Goal: Task Accomplishment & Management: Complete application form

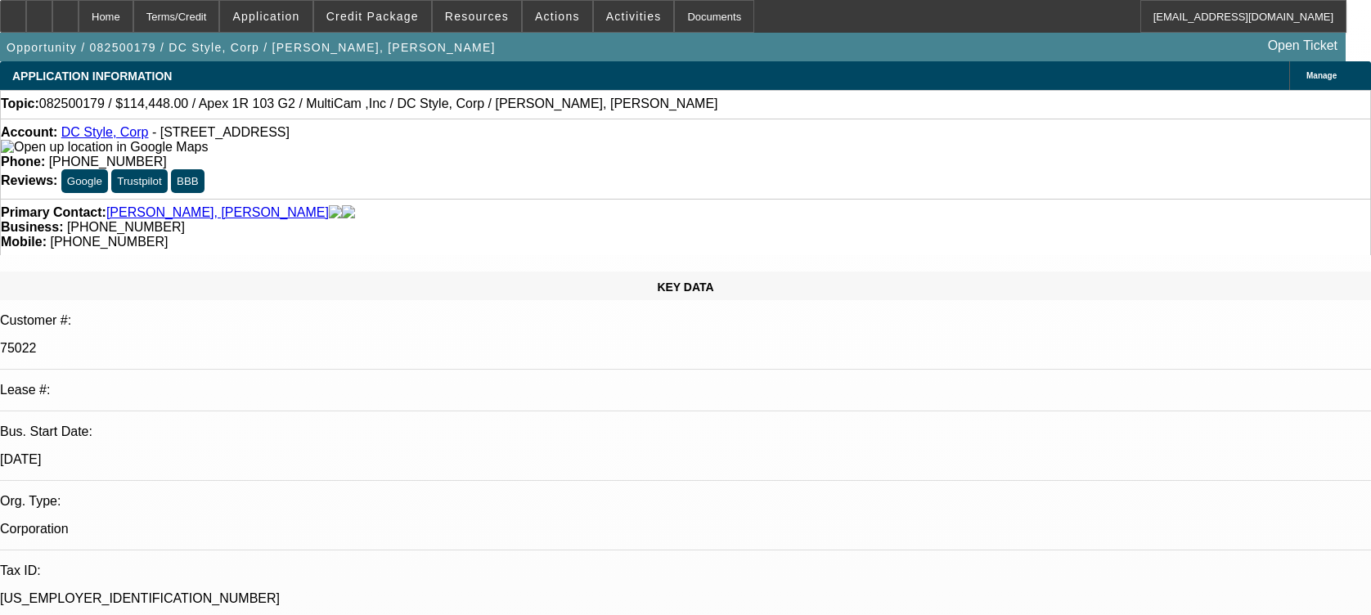
select select "0"
select select "6"
select select "0"
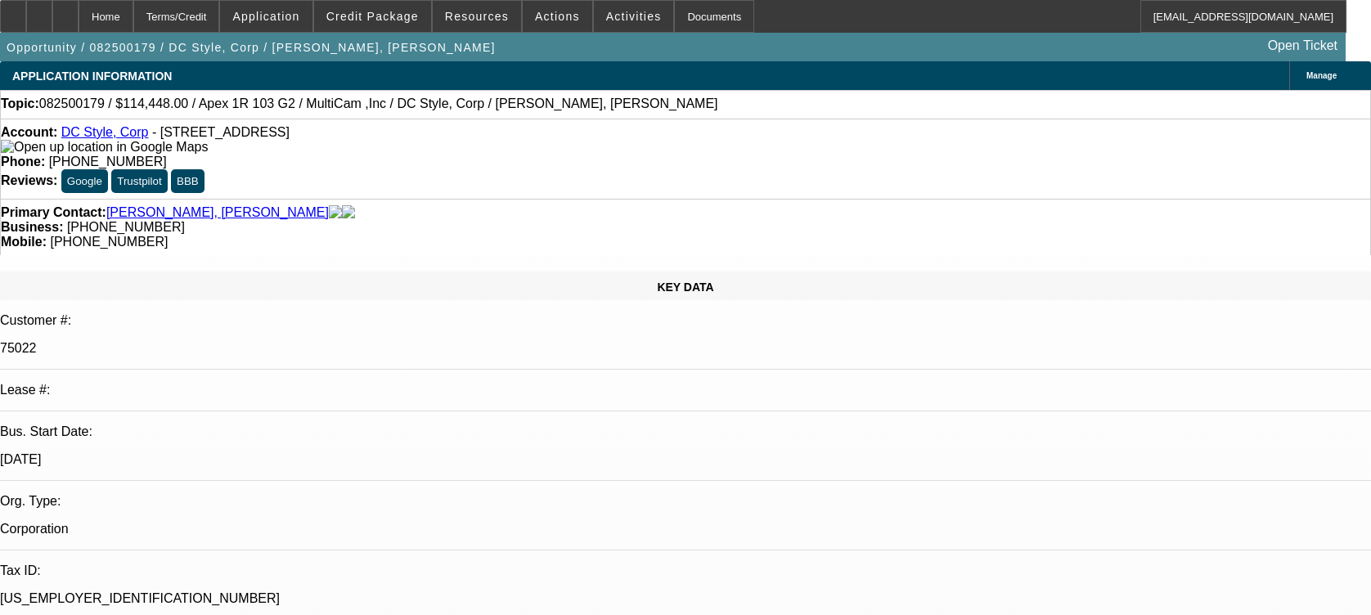
select select "0"
select select "6"
select select "0"
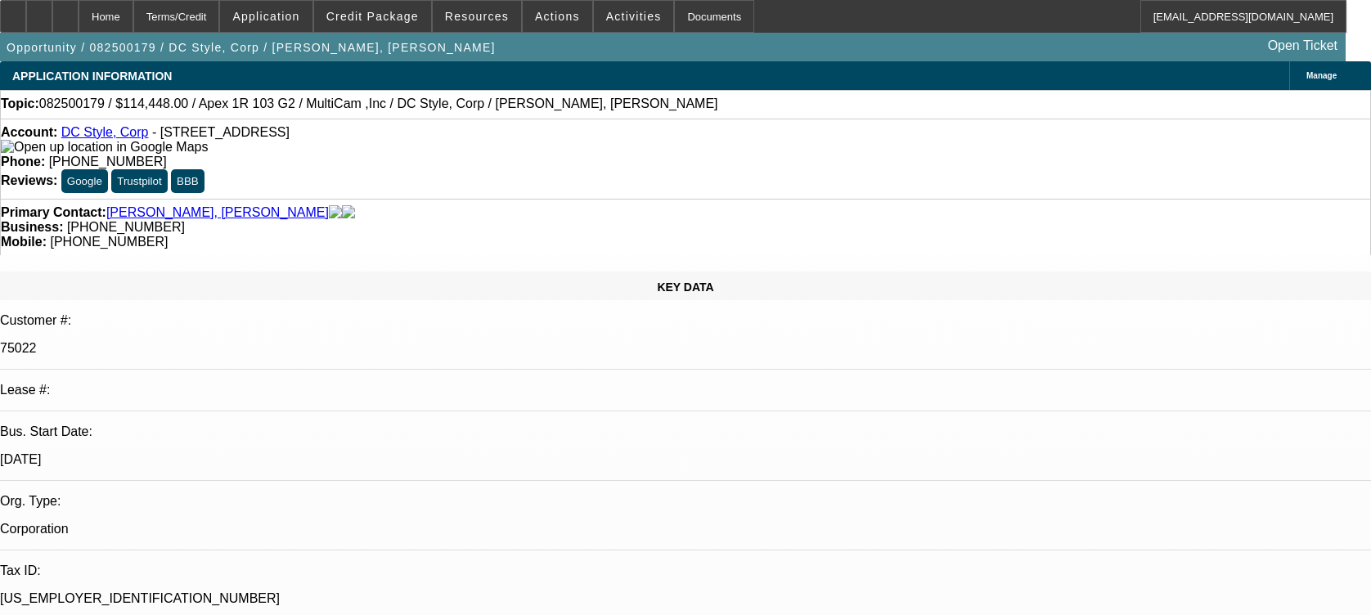
select select "0"
select select "6"
select select "0"
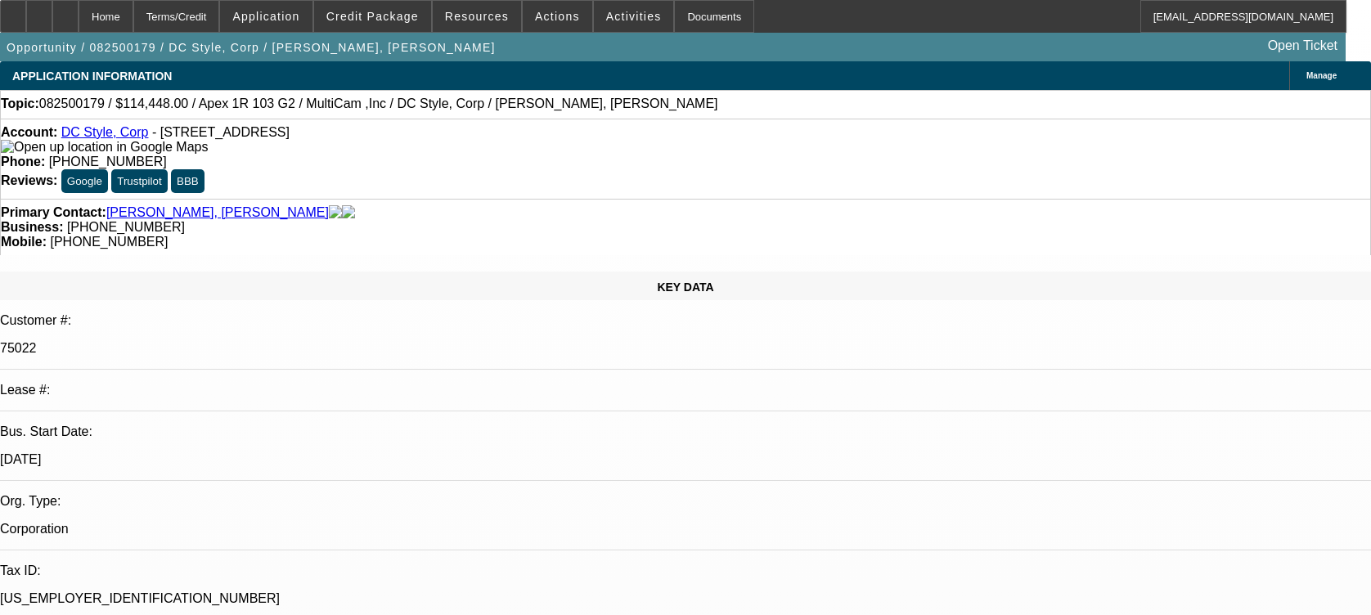
select select "6"
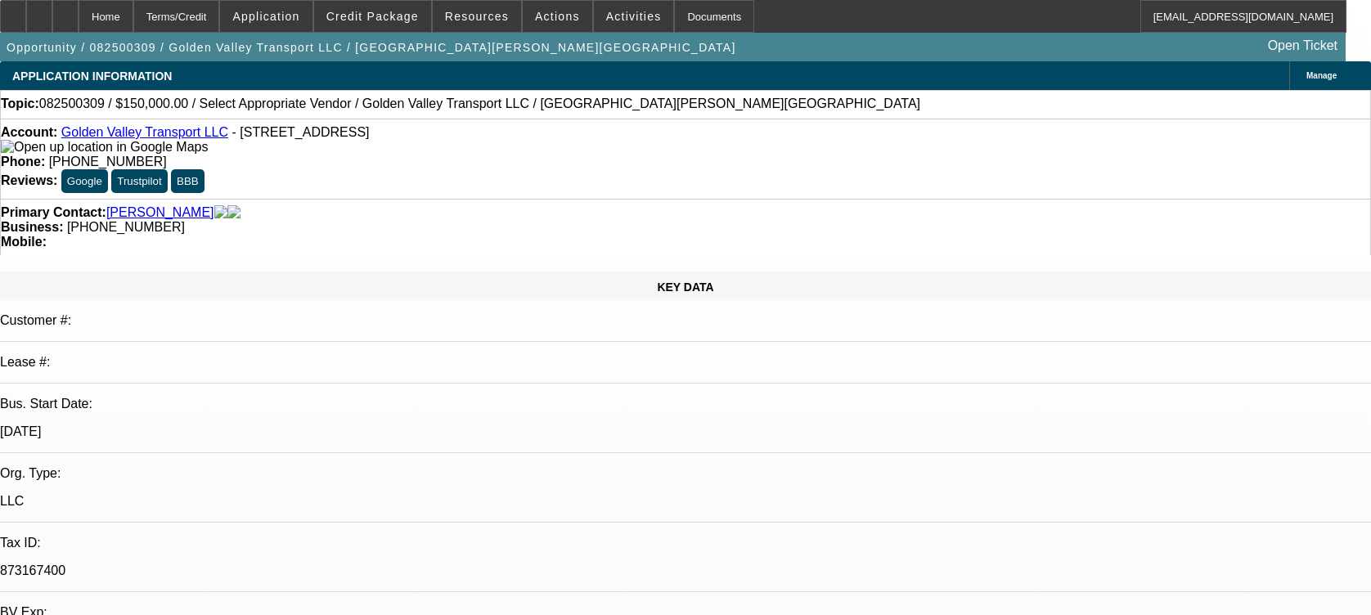
select select "0"
select select "2"
select select "0.1"
select select "4"
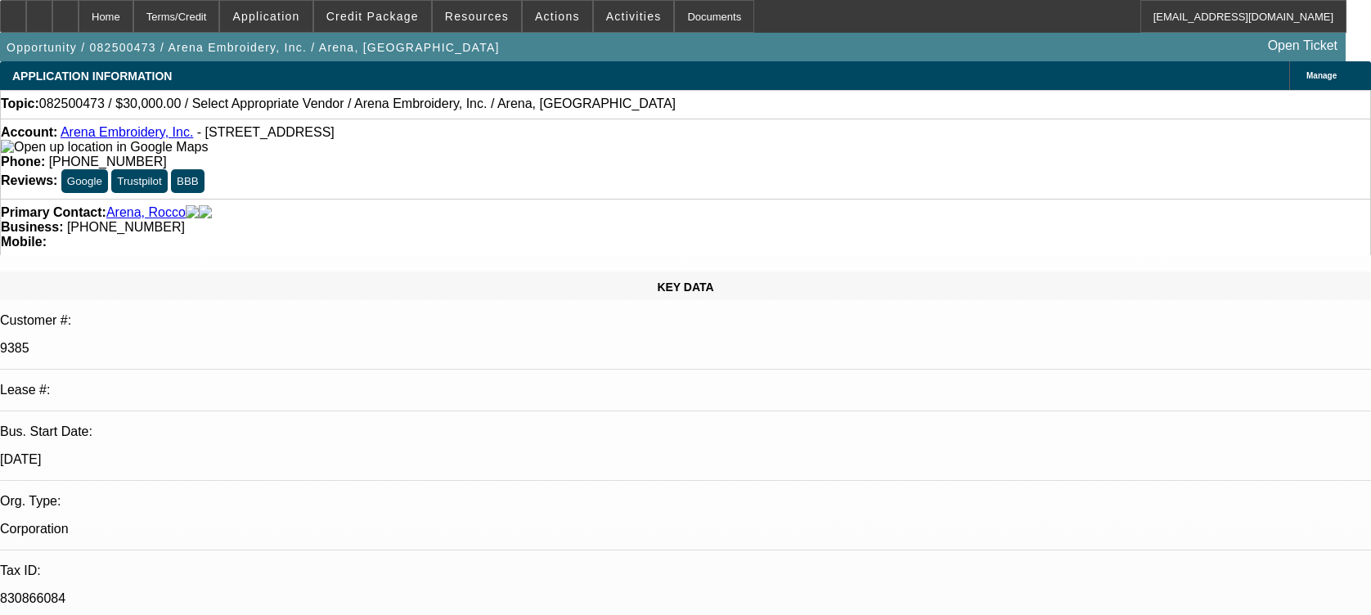
select select "0"
select select "2"
select select "0.1"
select select "4"
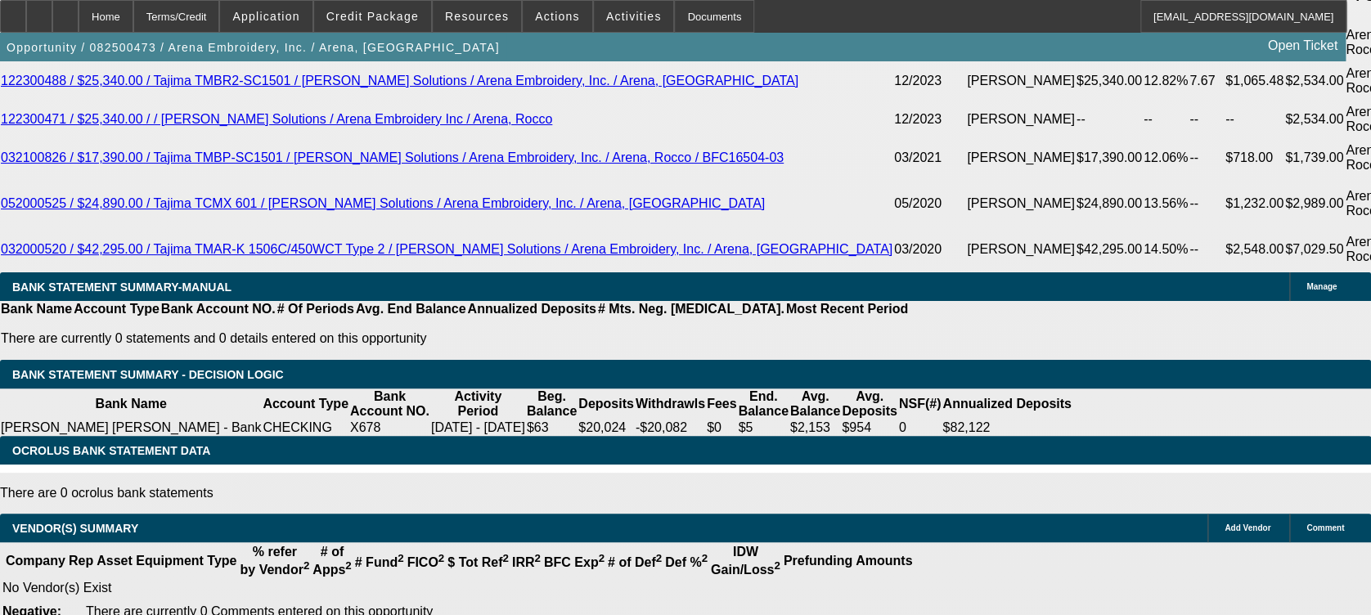
scroll to position [3028, 0]
click at [79, 16] on div at bounding box center [65, 16] width 26 height 33
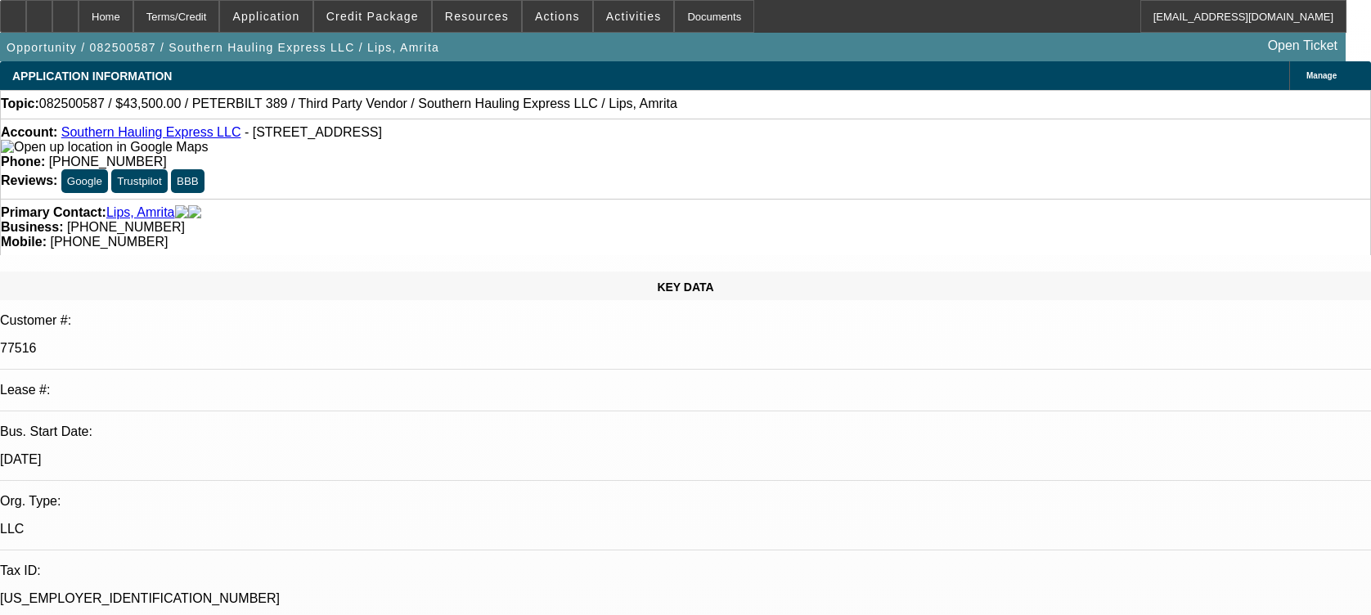
select select "0"
select select "2"
select select "0.1"
select select "4"
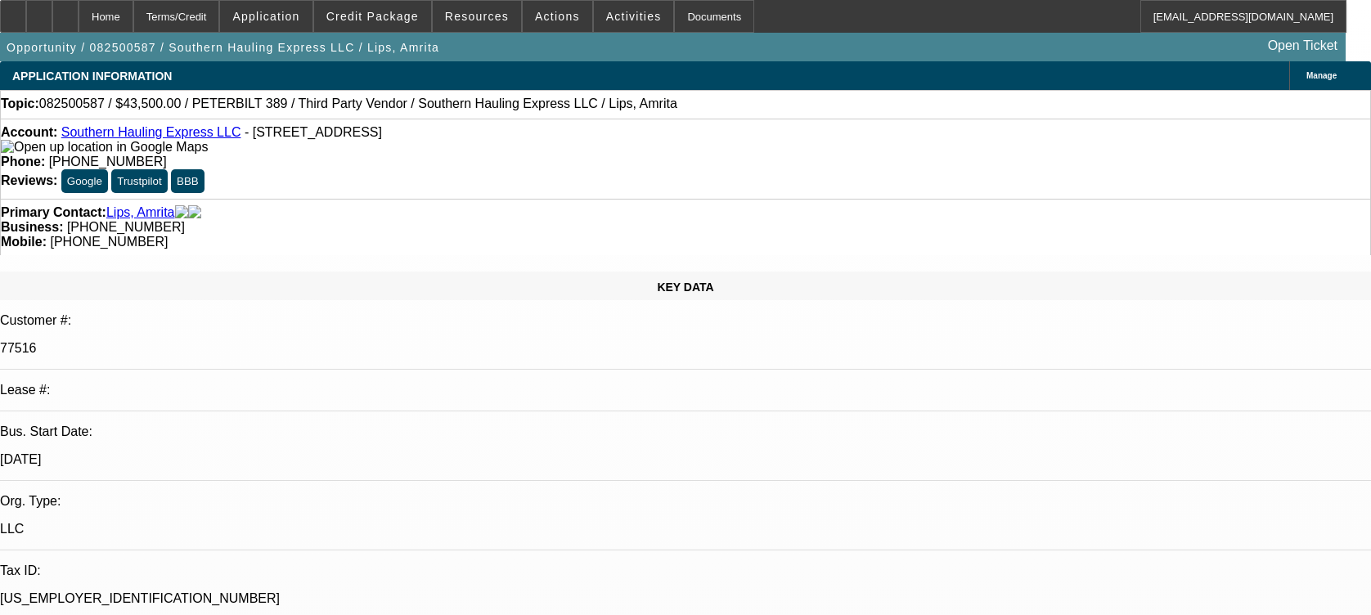
select select "0"
select select "2"
select select "0.1"
select select "4"
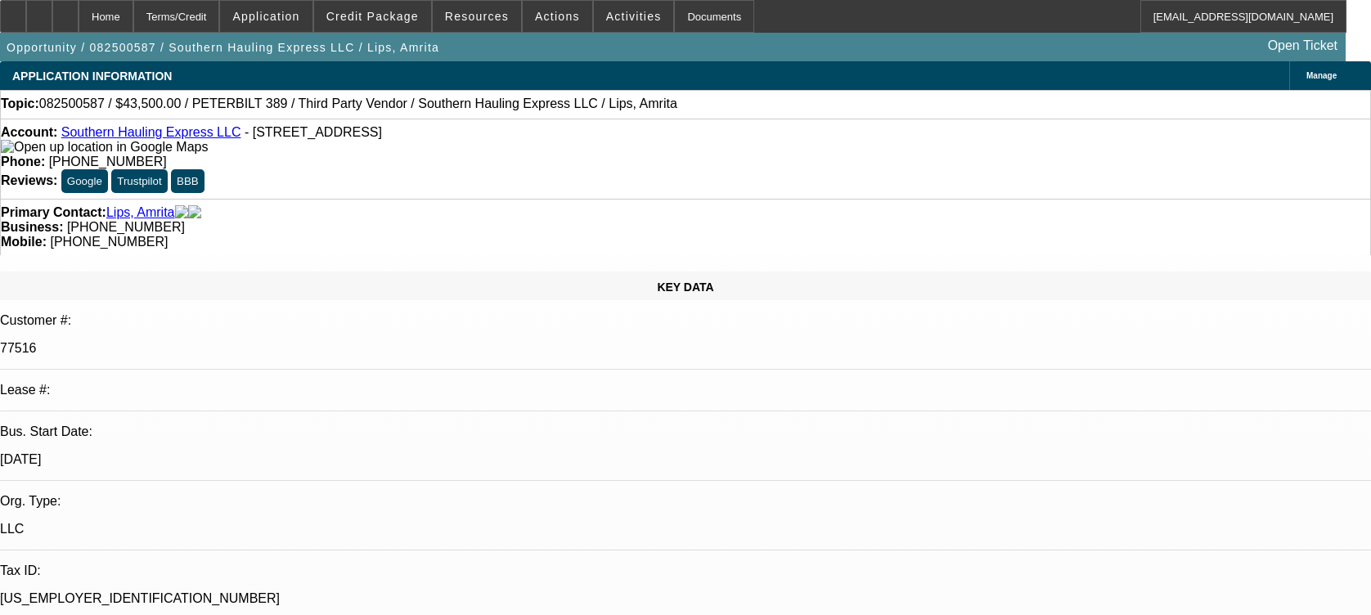
select select "0.1"
select select "2"
select select "0.1"
select select "4"
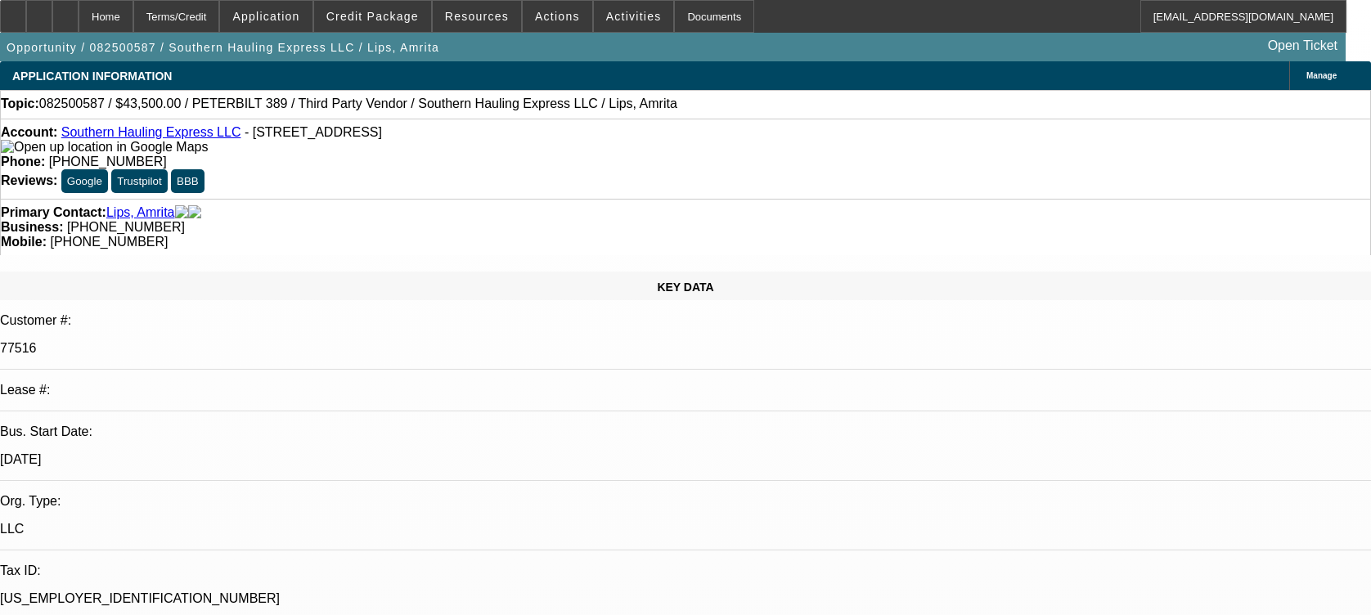
scroll to position [925, 0]
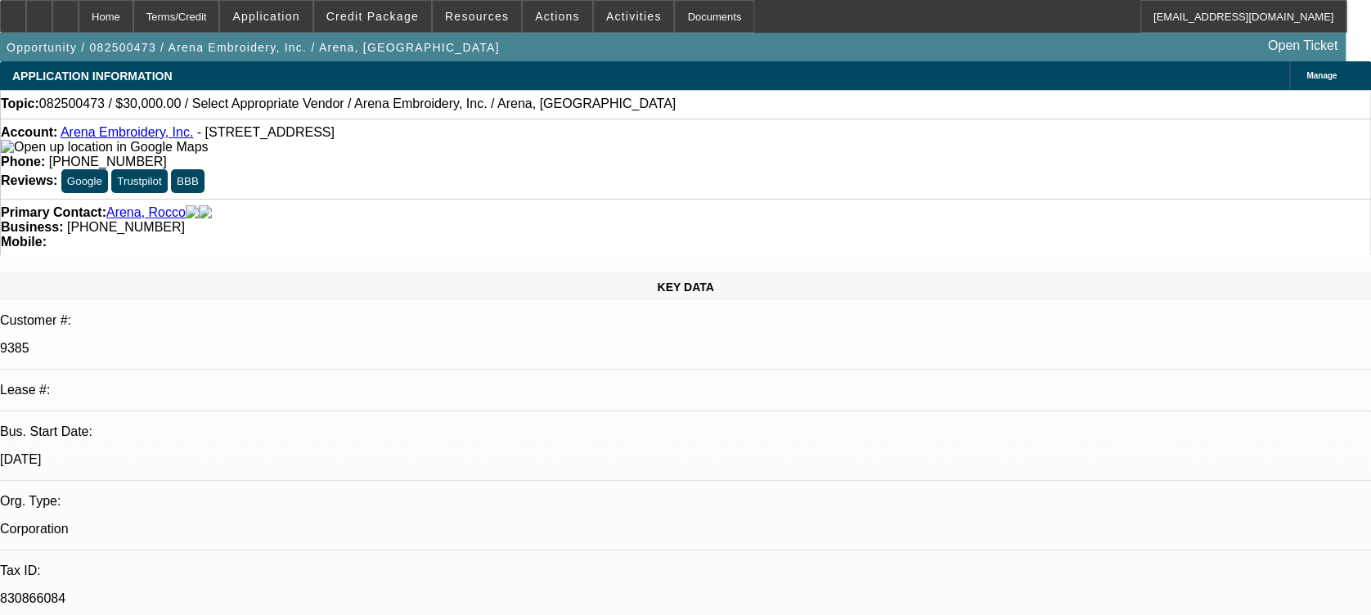
select select "0"
select select "2"
select select "0.1"
select select "1"
select select "2"
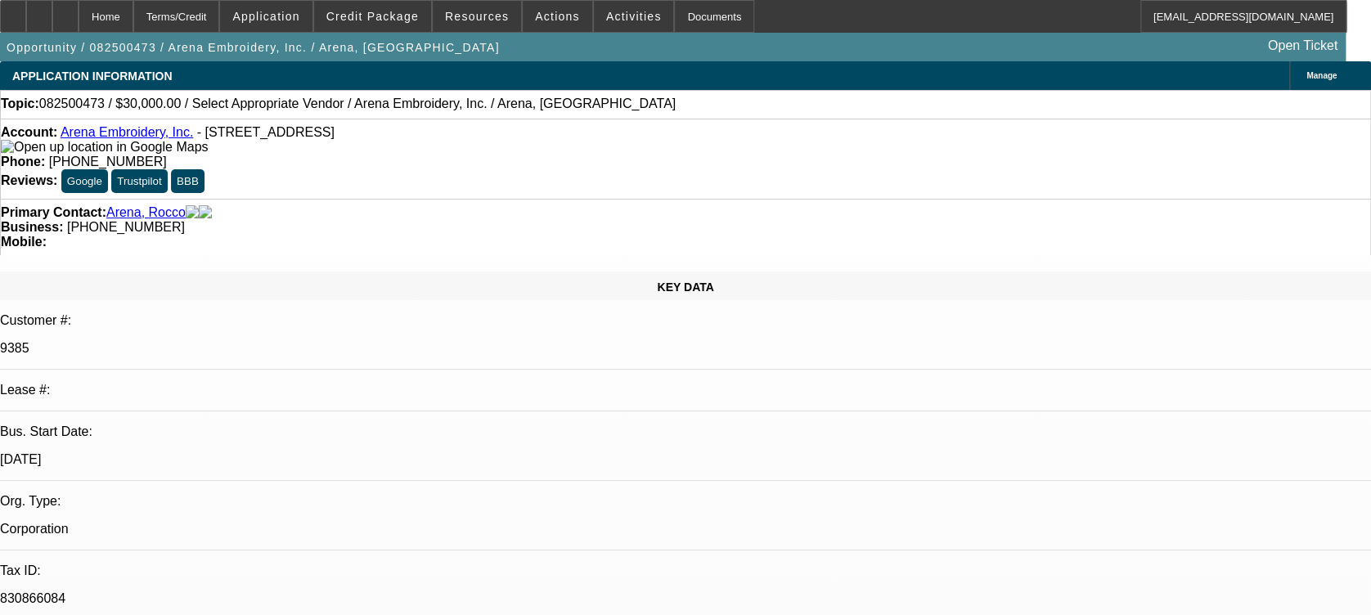
select select "4"
click at [355, 11] on span "Credit Package" at bounding box center [372, 16] width 92 height 13
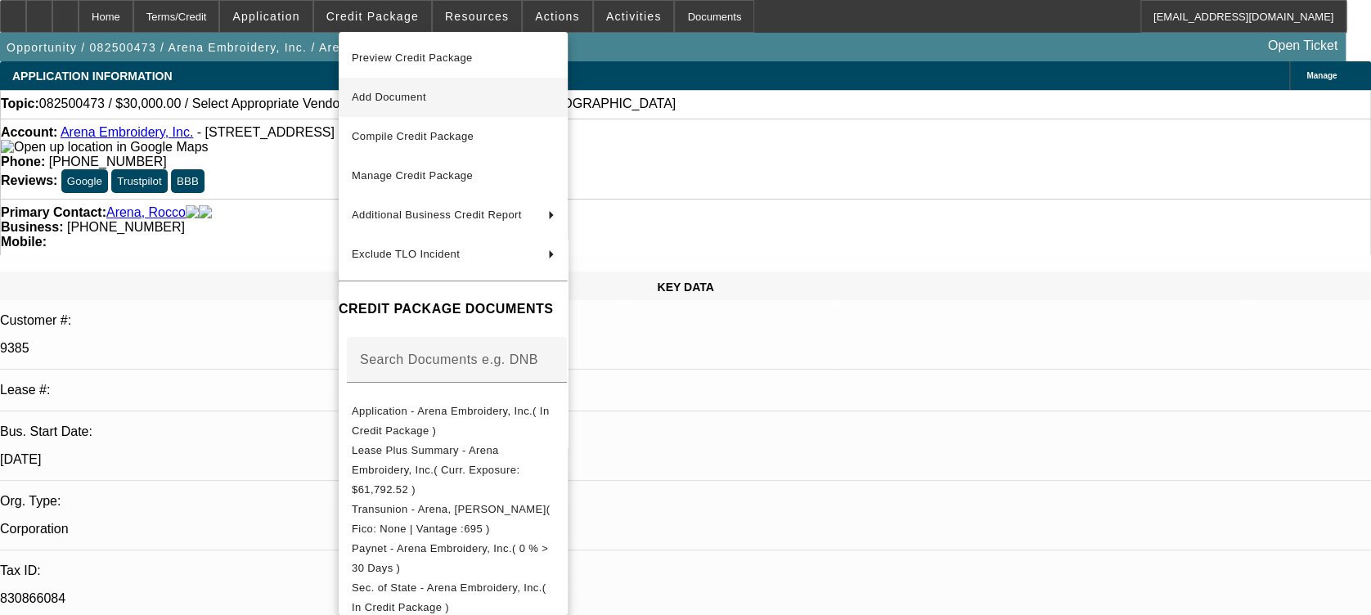
click at [407, 107] on button "Add Document" at bounding box center [453, 97] width 229 height 39
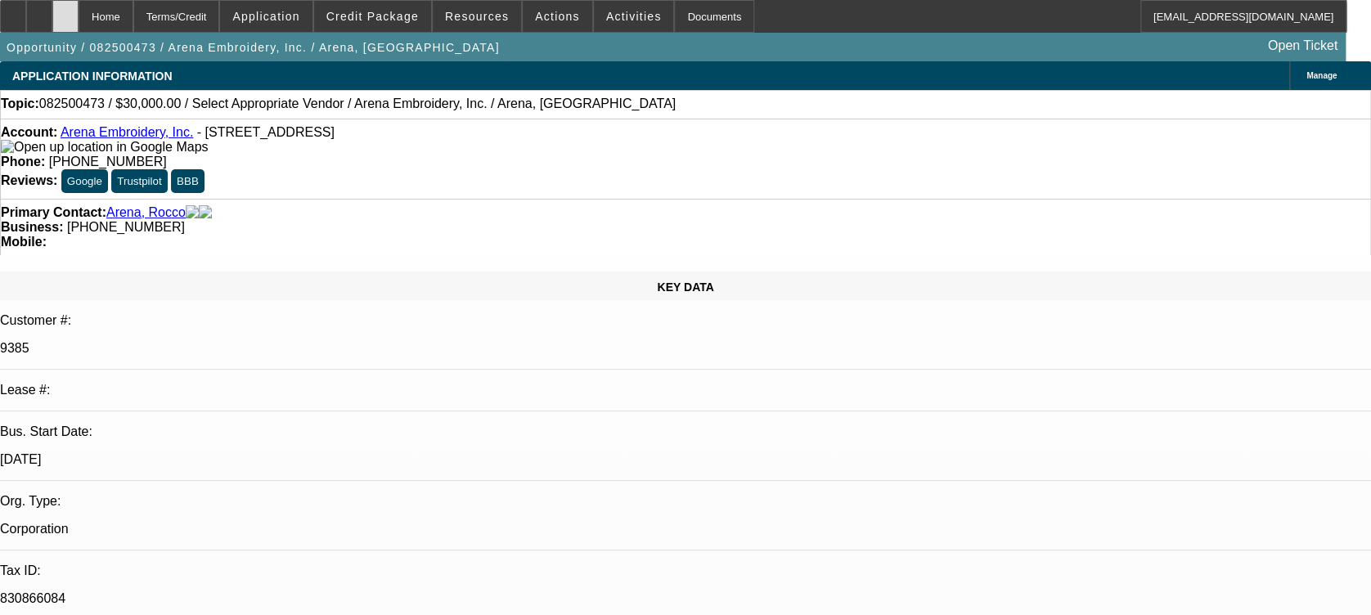
click at [65, 11] on icon at bounding box center [65, 11] width 0 height 0
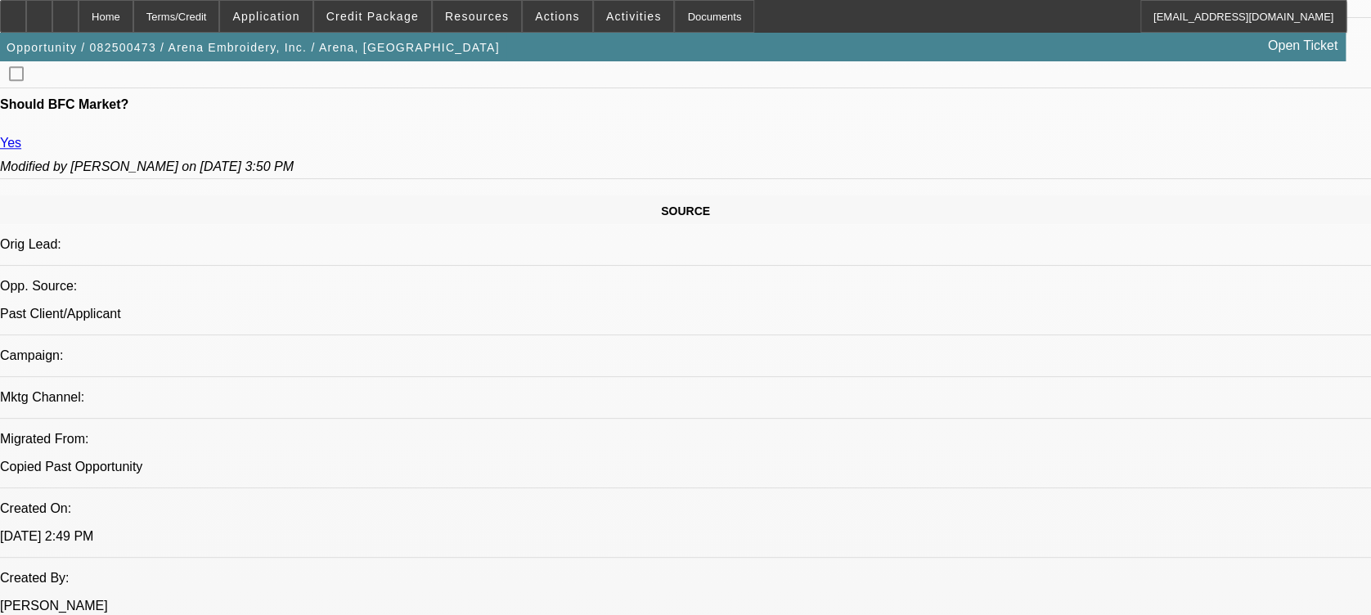
select select "0"
select select "2"
select select "0.1"
select select "1"
select select "2"
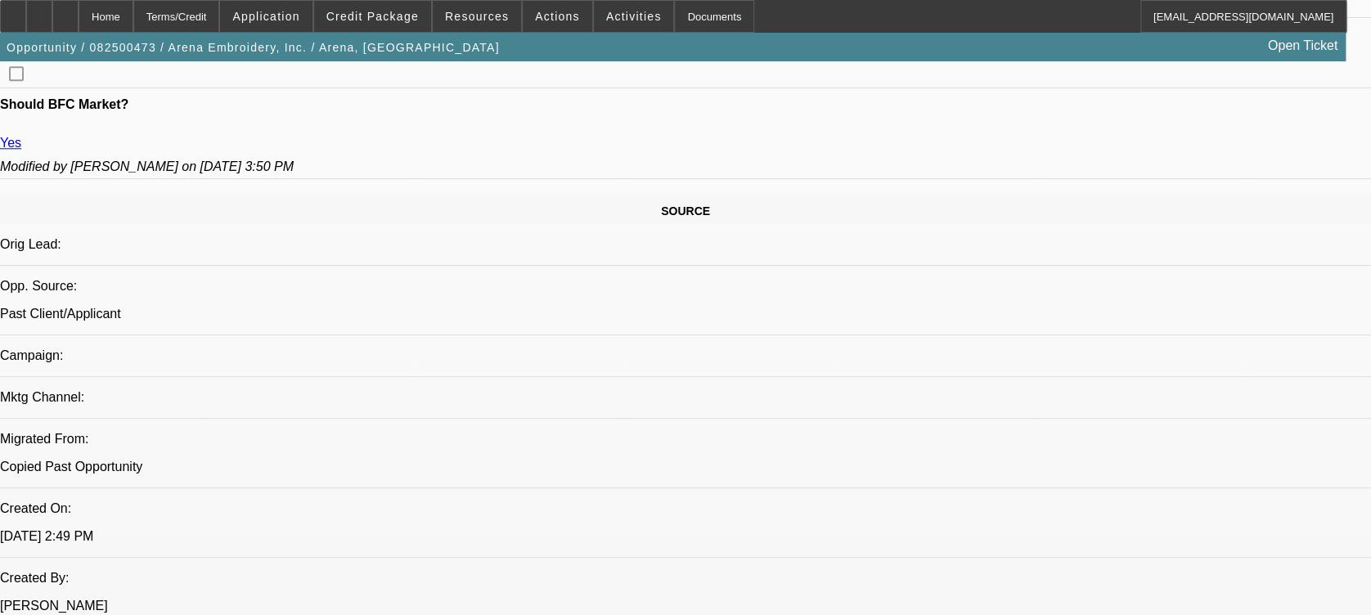
select select "4"
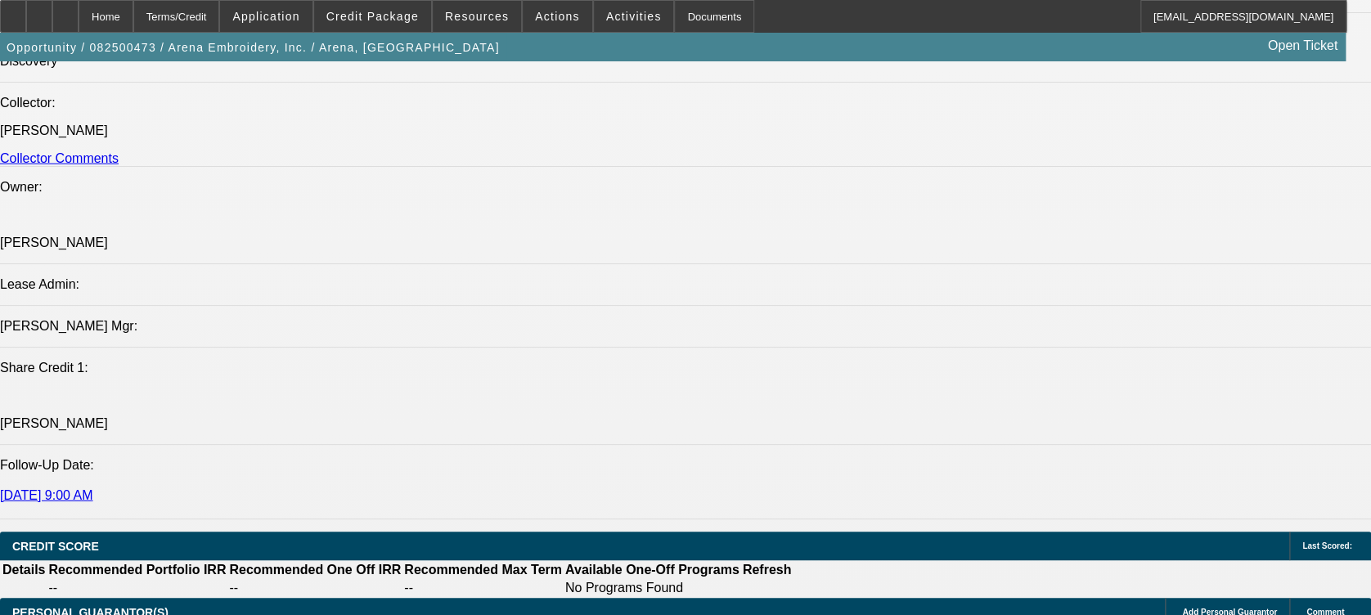
scroll to position [2377, 0]
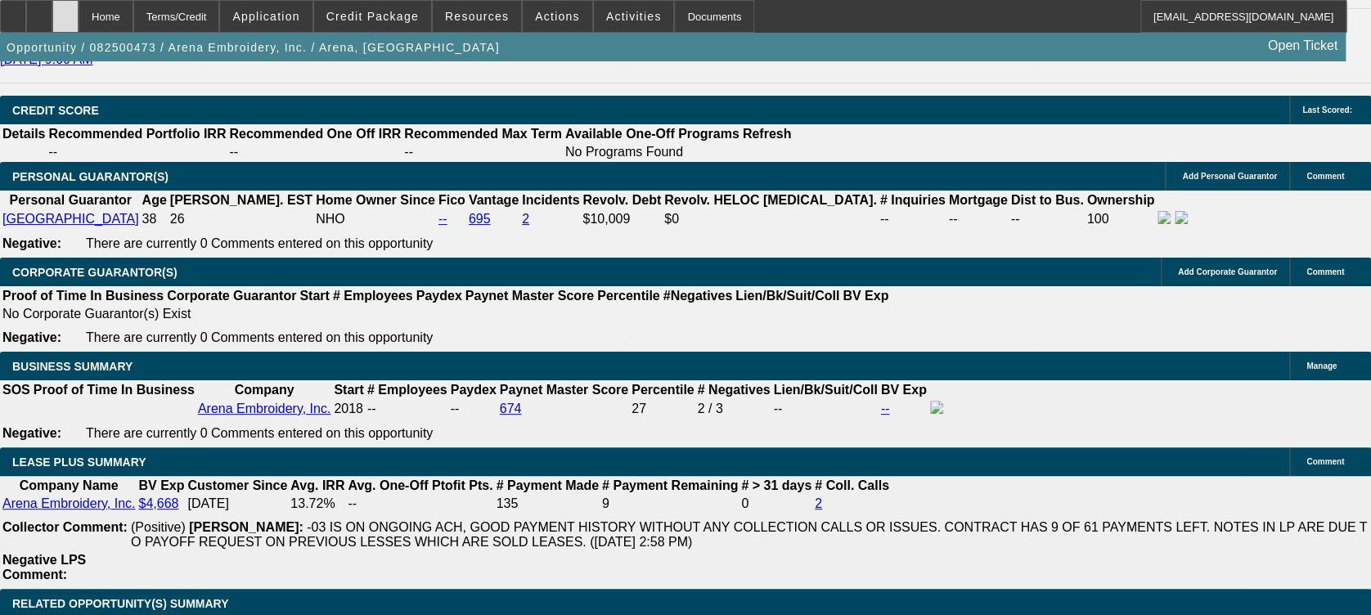
click at [79, 13] on div at bounding box center [65, 16] width 26 height 33
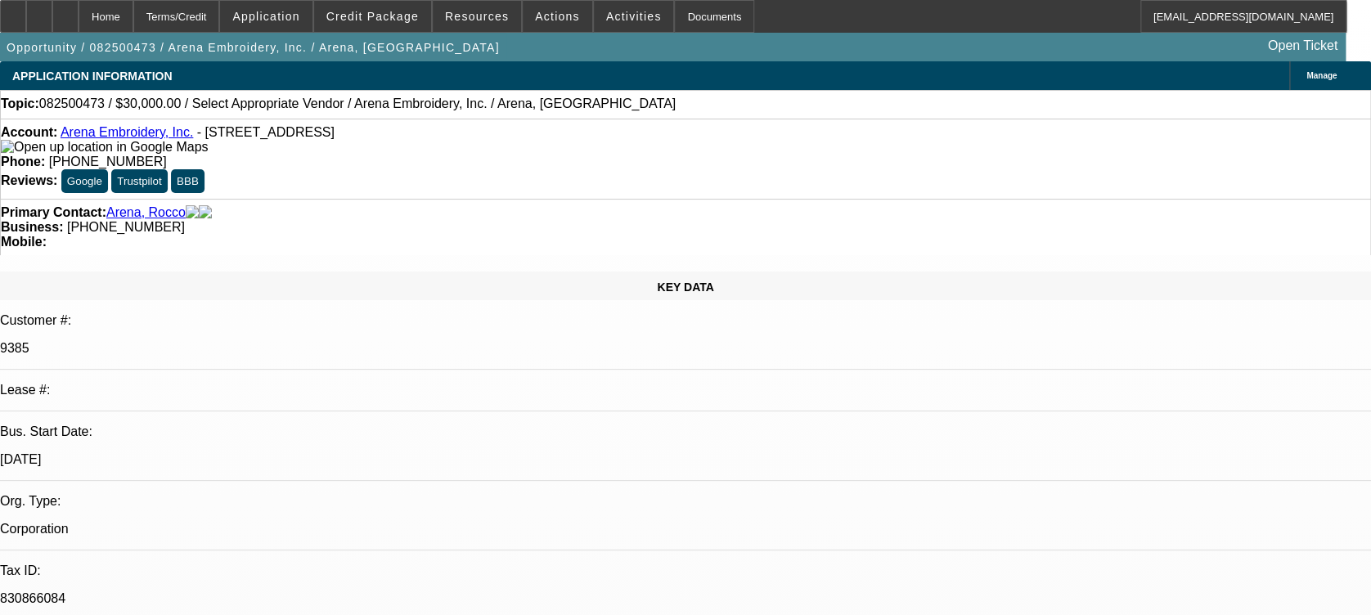
select select "0"
select select "2"
select select "0.1"
select select "4"
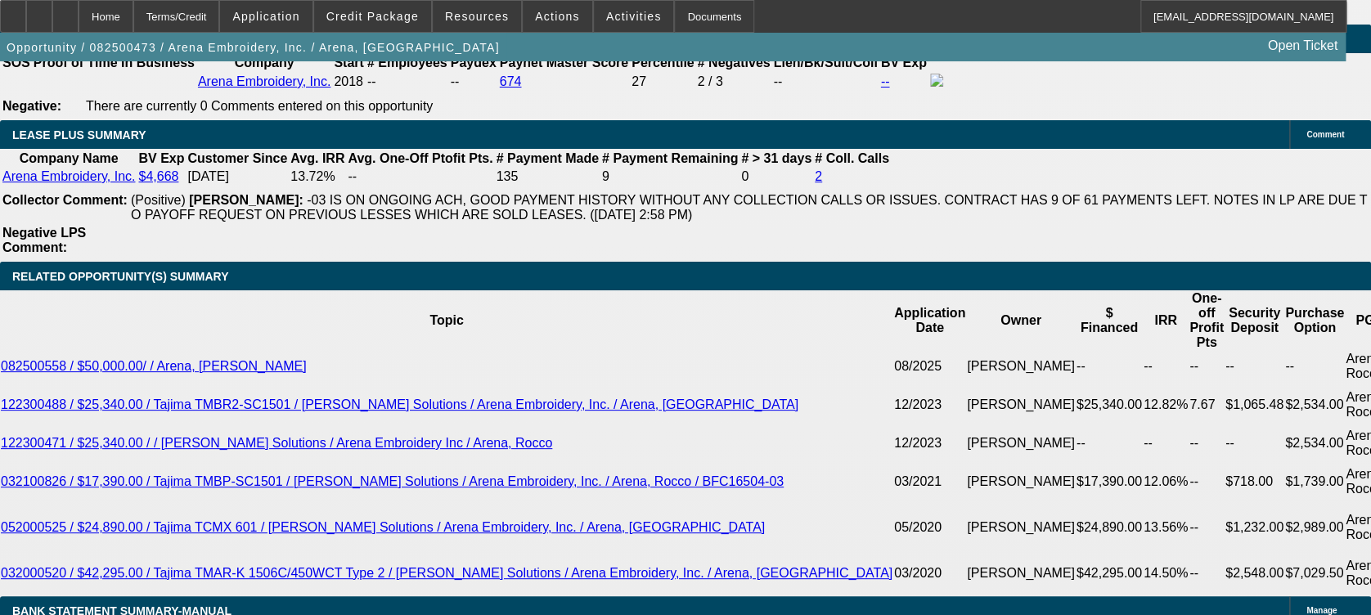
scroll to position [2718, 0]
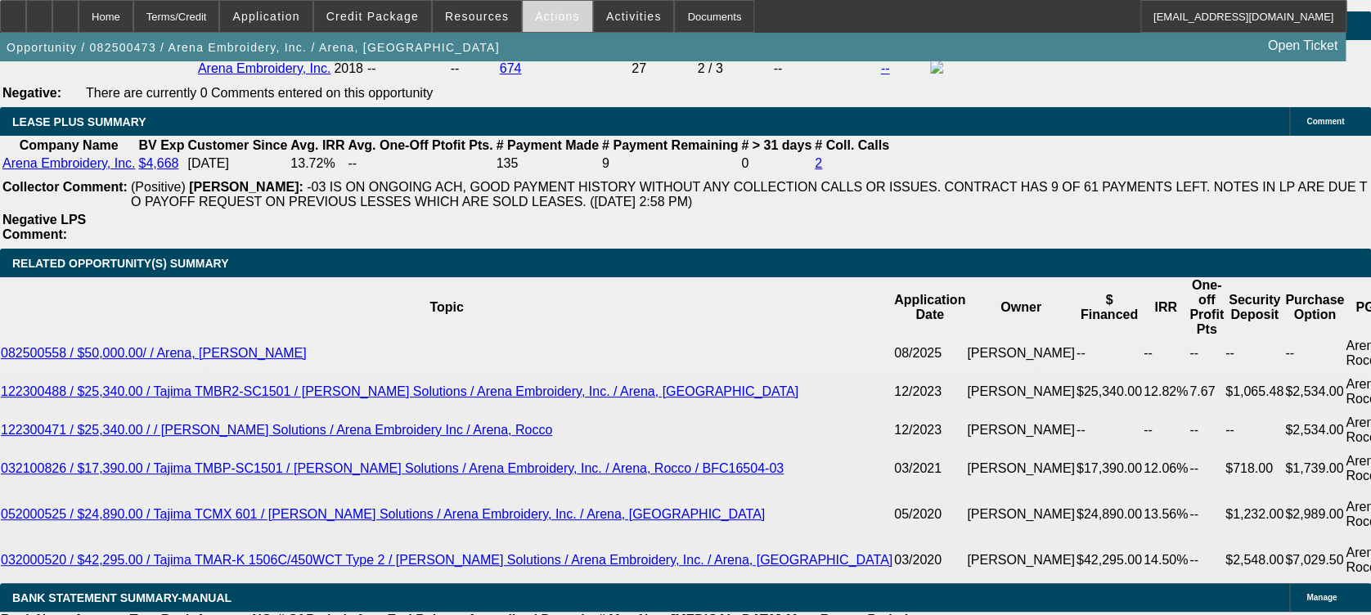
click at [565, 15] on span at bounding box center [558, 16] width 70 height 39
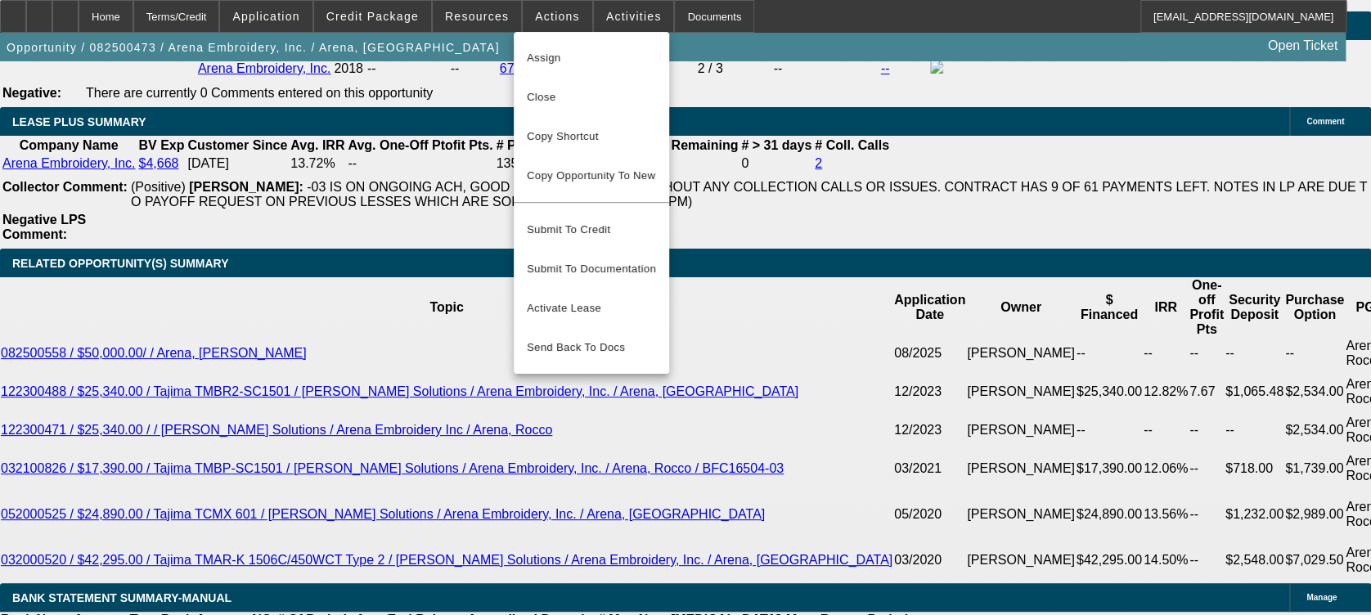
click at [588, 25] on div at bounding box center [685, 307] width 1371 height 615
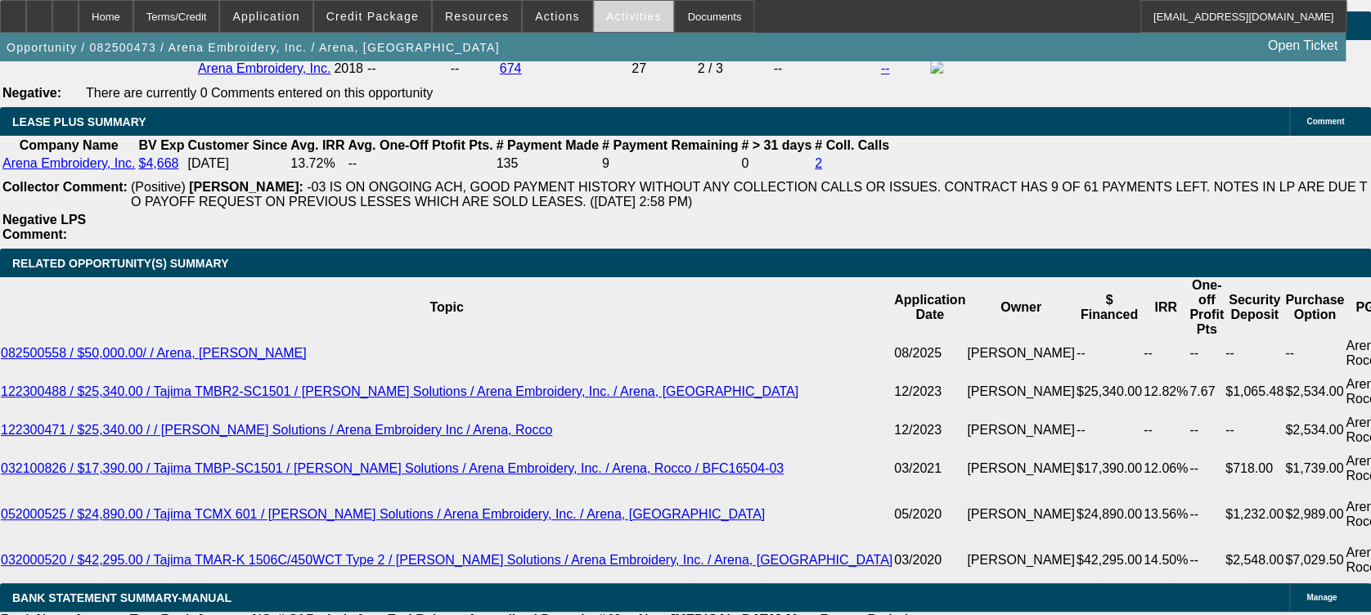
click at [606, 16] on span "Activities" at bounding box center [634, 16] width 56 height 13
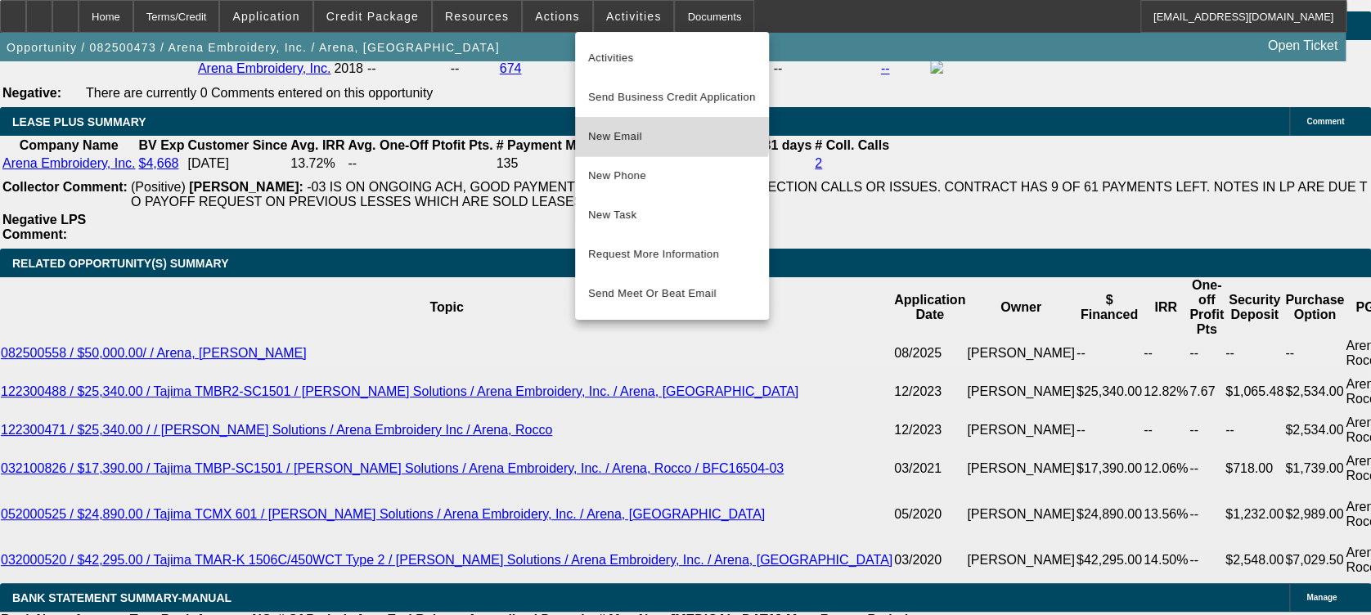
click at [650, 130] on span "New Email" at bounding box center [672, 137] width 168 height 20
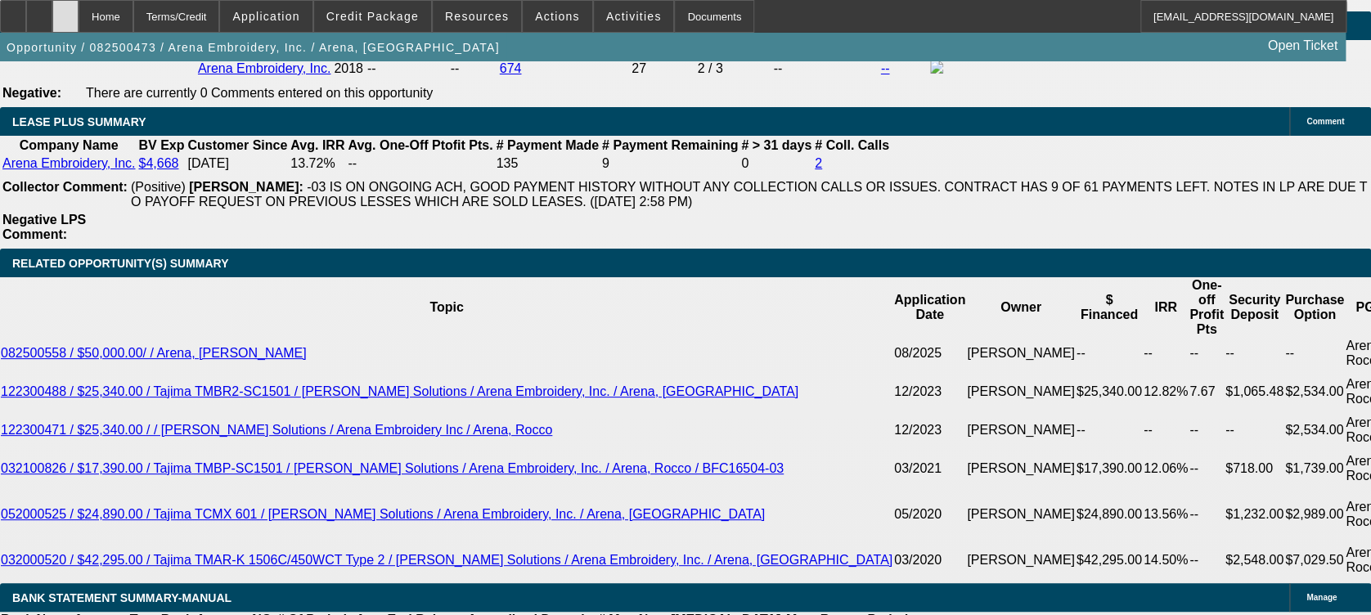
click at [79, 17] on div at bounding box center [65, 16] width 26 height 33
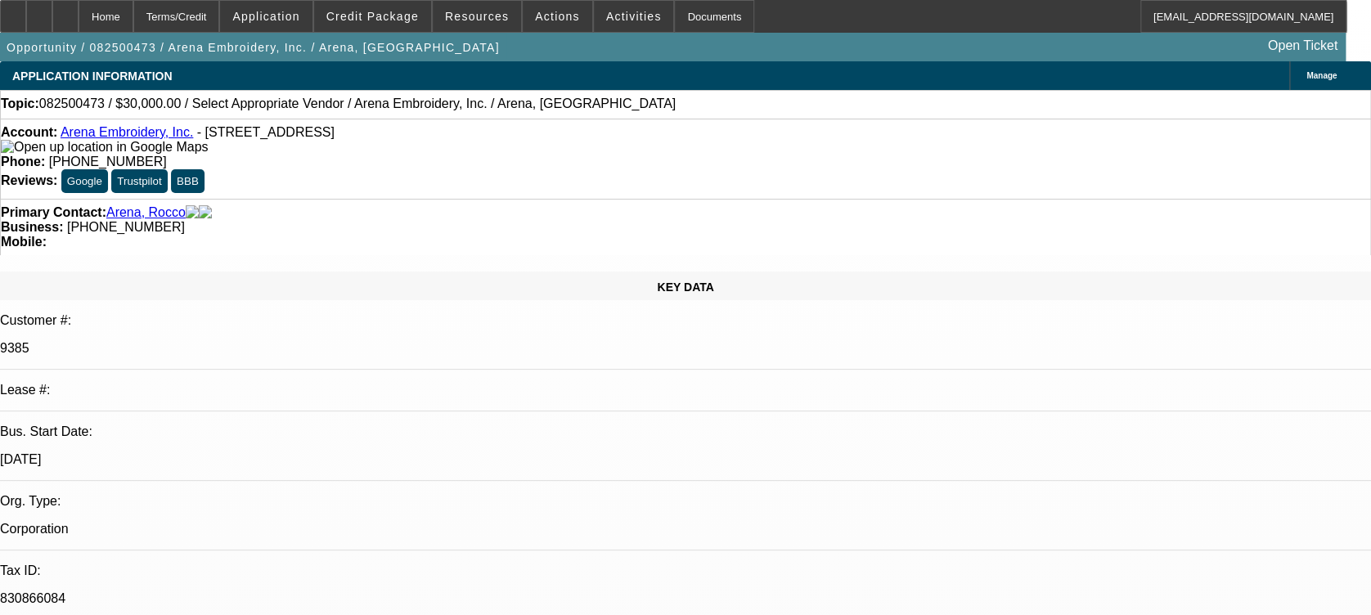
select select "0"
select select "2"
select select "0.1"
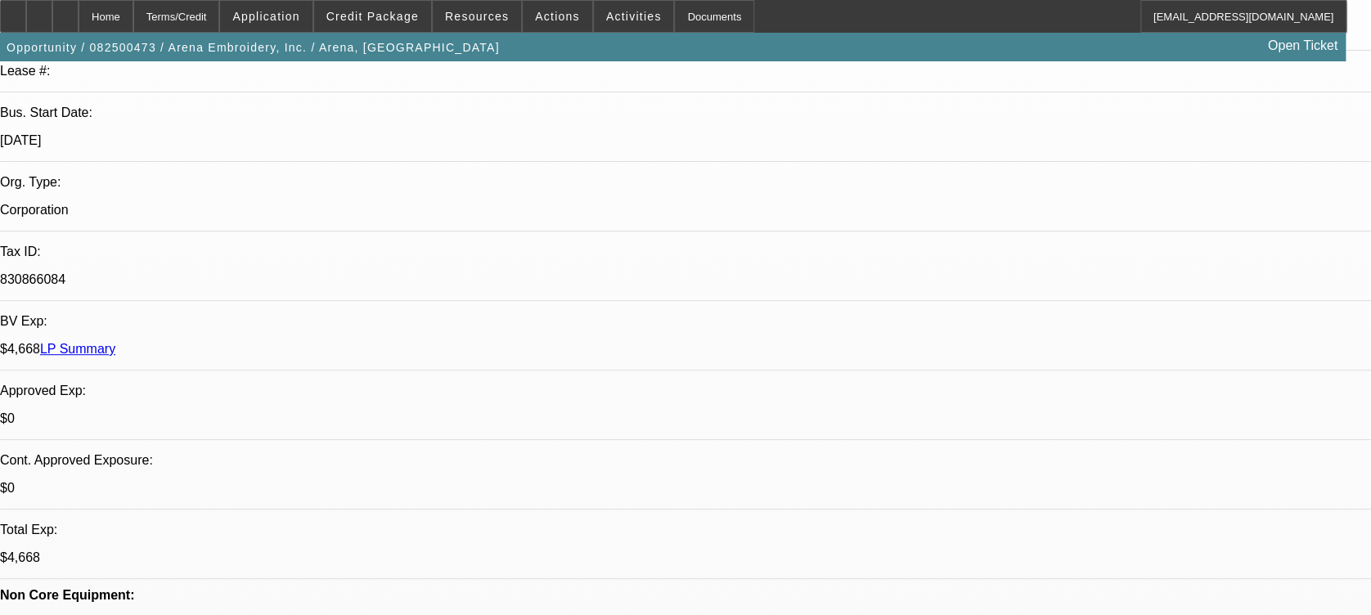
select select "1"
select select "2"
select select "4"
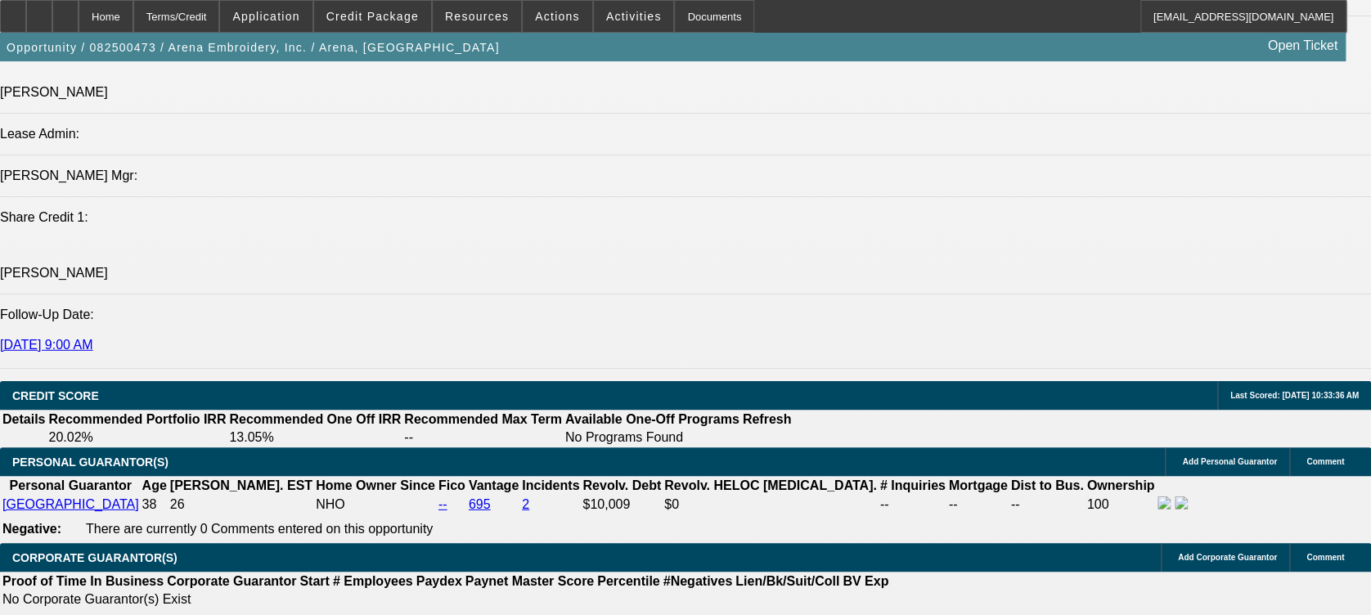
scroll to position [2508, 0]
